Goal: Use online tool/utility: Utilize a website feature to perform a specific function

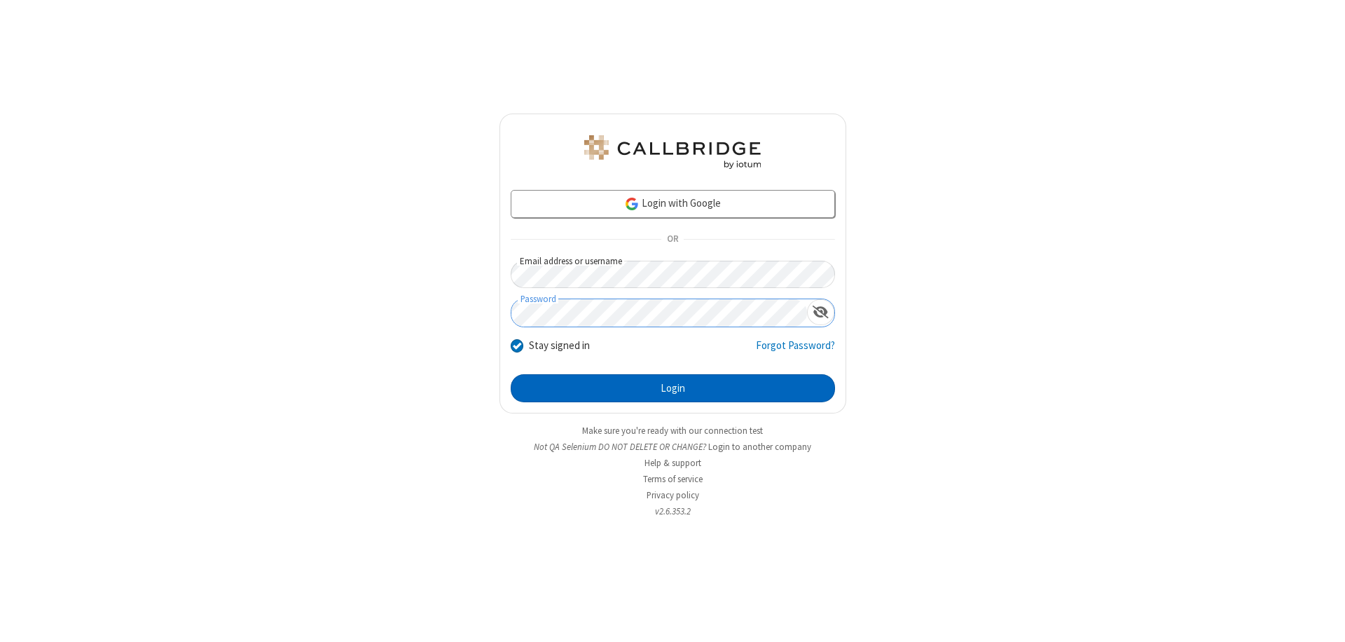
click at [672, 388] on button "Login" at bounding box center [673, 388] width 324 height 28
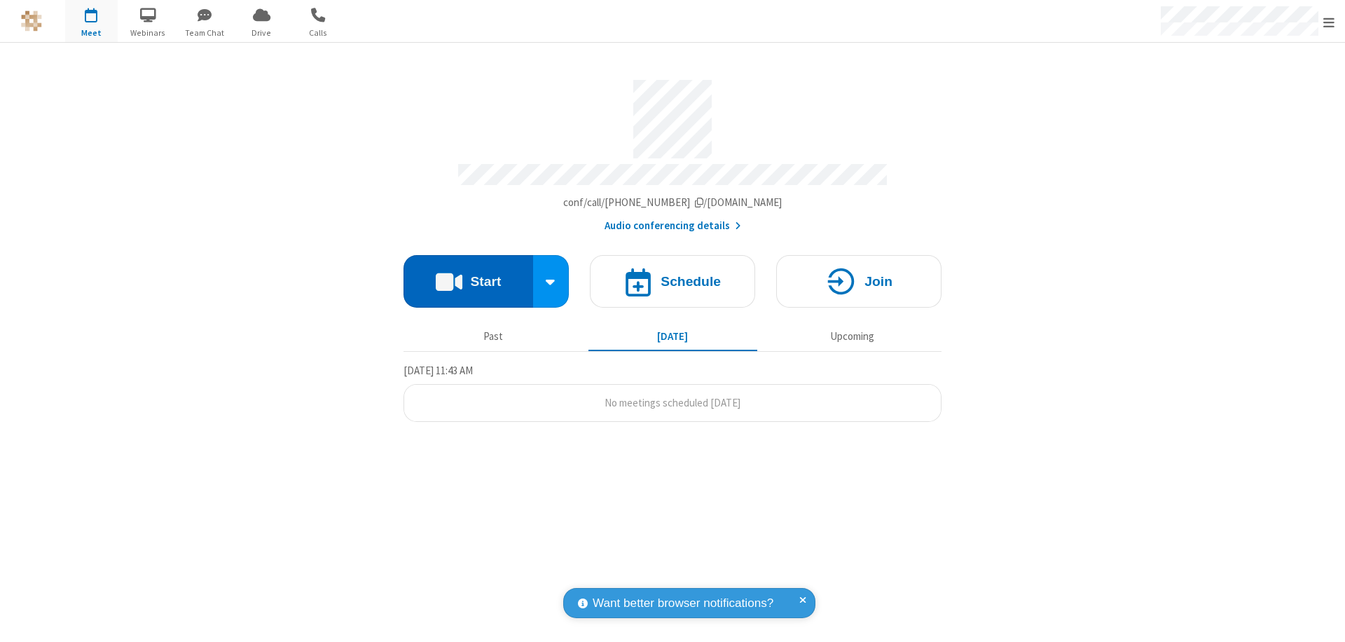
click at [468, 275] on button "Start" at bounding box center [468, 281] width 130 height 53
